Goal: Find specific page/section: Find specific page/section

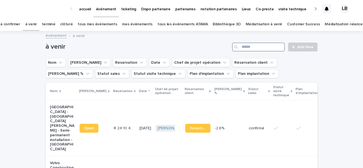
click at [267, 49] on input "Search" at bounding box center [258, 46] width 53 height 9
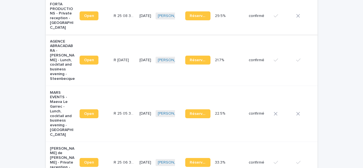
scroll to position [198, 0]
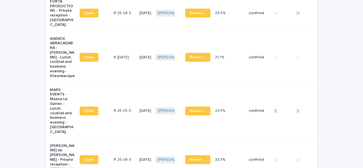
click at [140, 106] on div "[DATE]" at bounding box center [146, 110] width 12 height 9
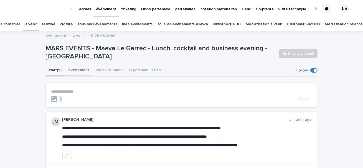
click at [84, 70] on button "événement" at bounding box center [79, 71] width 28 height 12
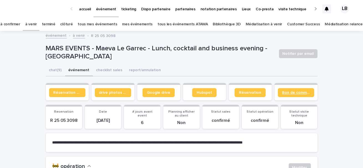
click at [289, 93] on span "Bon de commande" at bounding box center [296, 92] width 27 height 4
click at [292, 96] on link "Bon de commande" at bounding box center [296, 92] width 36 height 9
drag, startPoint x: 115, startPoint y: 34, endPoint x: 87, endPoint y: 34, distance: 27.2
click at [87, 34] on div "événement à venir R 25 05 3098" at bounding box center [182, 36] width 278 height 8
copy p "R 25 05 3098"
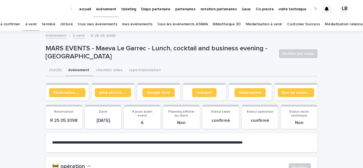
click at [178, 58] on p "MARS EVENTS - Maeva Le Garrec - Lunch, cocktail and business evening - [GEOGRAP…" at bounding box center [160, 52] width 229 height 16
